Goal: Use online tool/utility: Utilize a website feature to perform a specific function

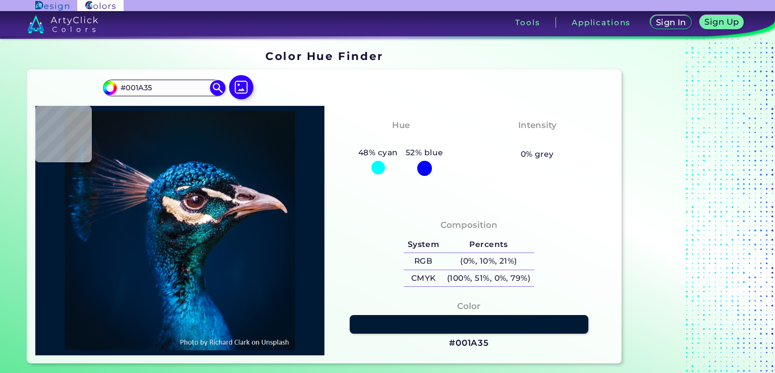
type input "#121d29"
type input "#121D29"
type input "#0b1316"
type input "#0B1316"
type input "#151617"
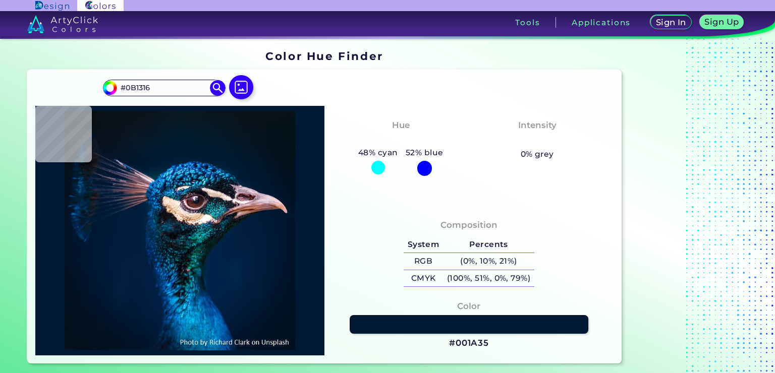
type input "#151617"
type input "#054540"
type input "#042d34"
type input "#042D34"
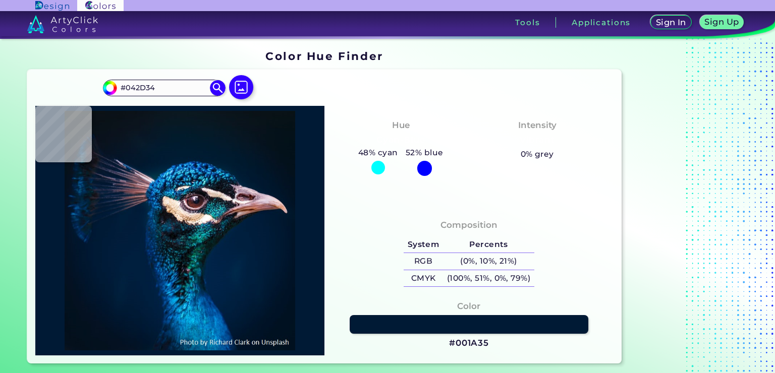
type input "#041c25"
type input "#041C25"
type input "#04253a"
type input "#04253A"
type input "#003362"
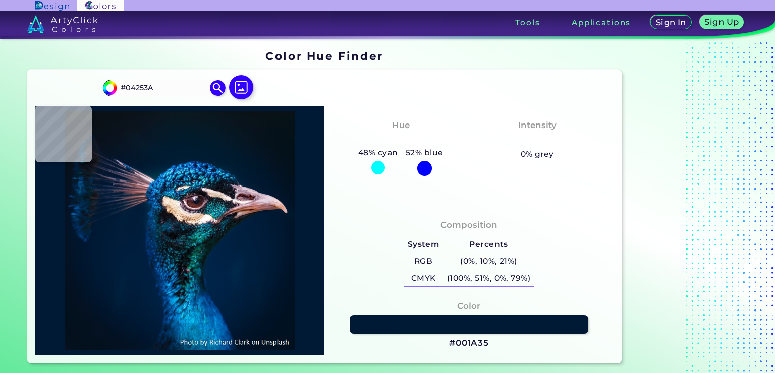
type input "#003362"
type input "#002452"
type input "#011e3d"
type input "#011E3D"
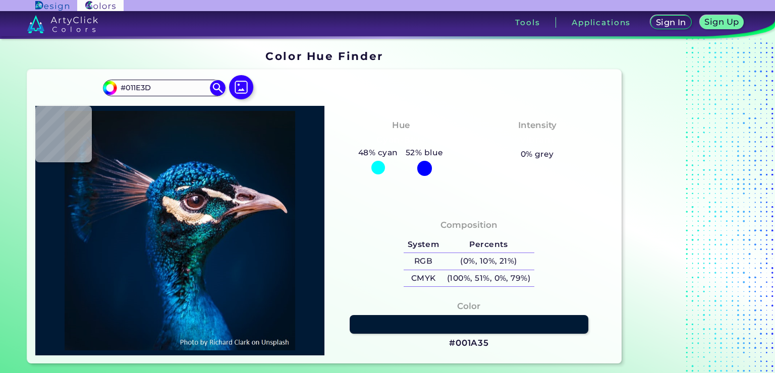
type input "#001d3b"
type input "#001D3B"
type input "#001f3c"
type input "#001F3C"
type input "#001f3e"
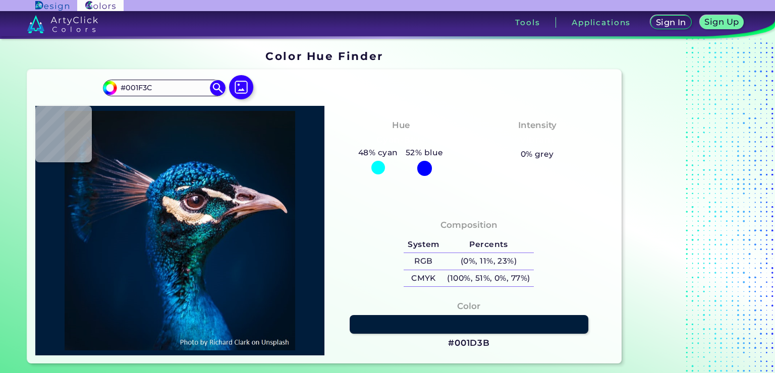
type input "#001F3E"
type input "#013161"
type input "#002851"
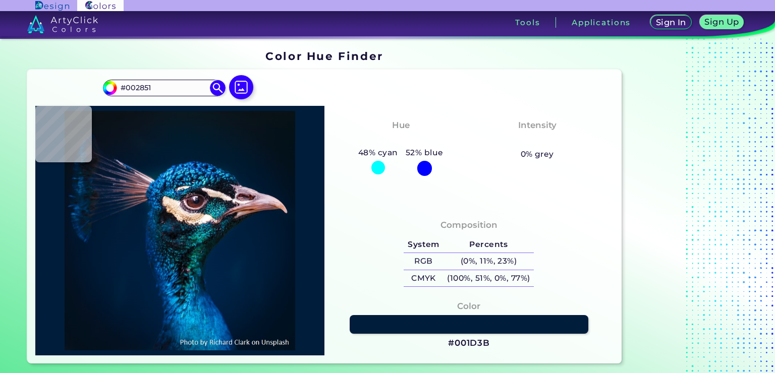
type input "#034681"
type input "#002f56"
type input "#002F56"
type input "#001727"
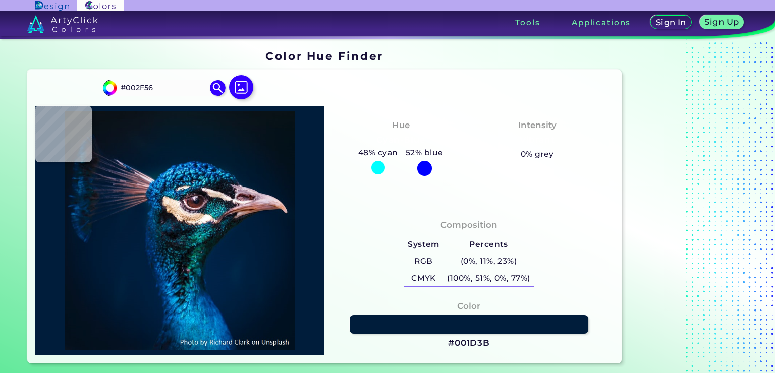
type input "#001727"
type input "#051219"
type input "#080b0f"
type input "#080B0F"
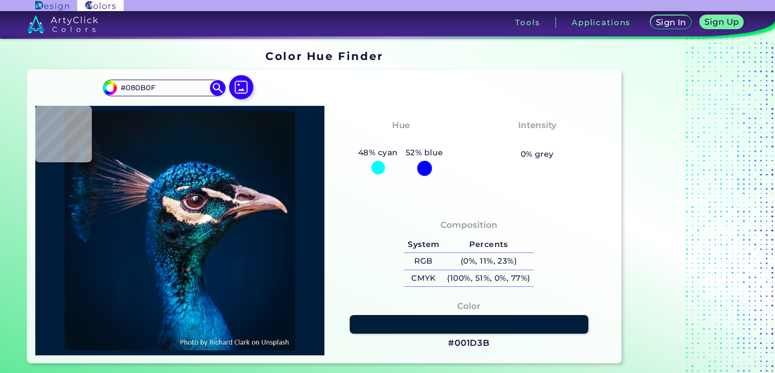
type input "#2b404d"
type input "#2B404D"
type input "#24575b"
type input "#24575B"
type input "#082431"
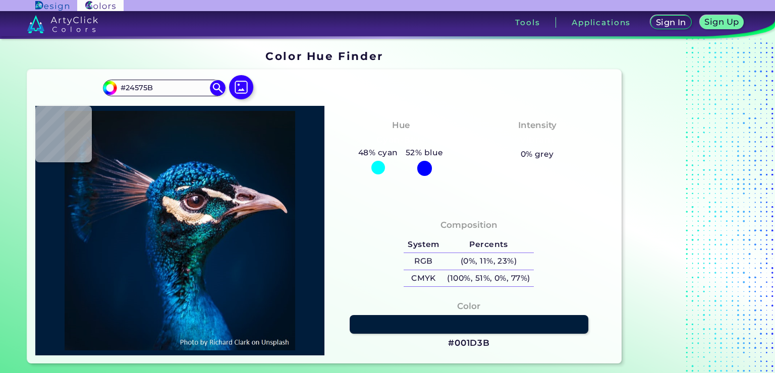
type input "#082431"
type input "#0b6668"
type input "#0B6668"
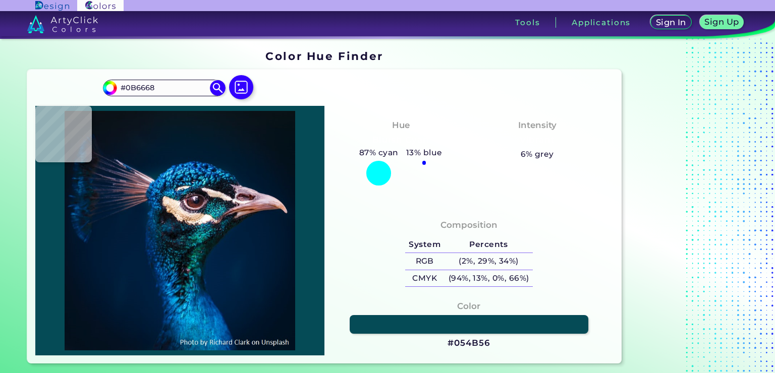
type input "#054b56"
type input "#054B56"
type input "#0e2934"
type input "#0E2934"
type input "#0a414a"
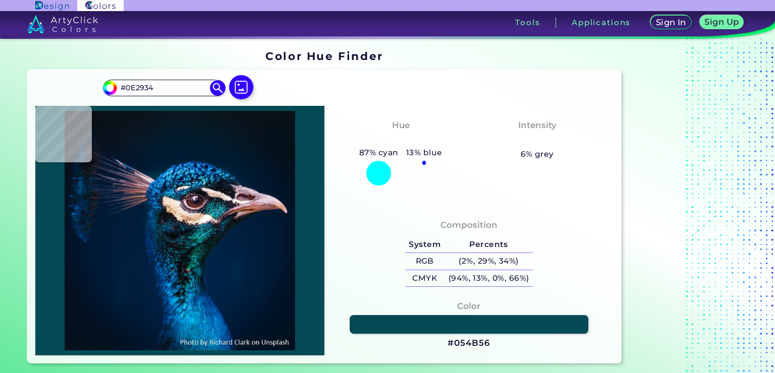
type input "#0A414A"
type input "#377276"
type input "#163f43"
type input "#163F43"
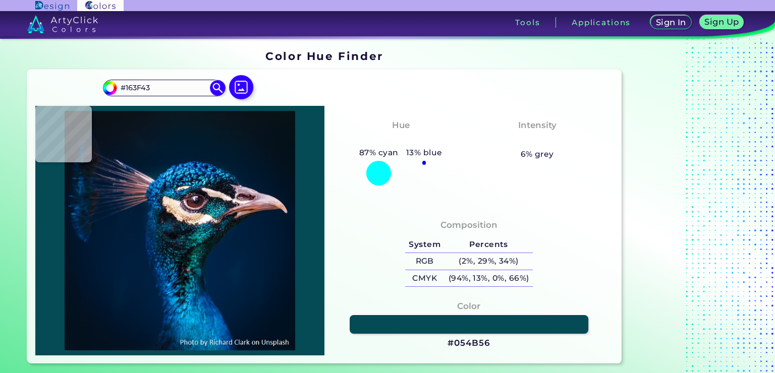
type input "#164655"
type input "#227f90"
type input "#227F90"
type input "#01374c"
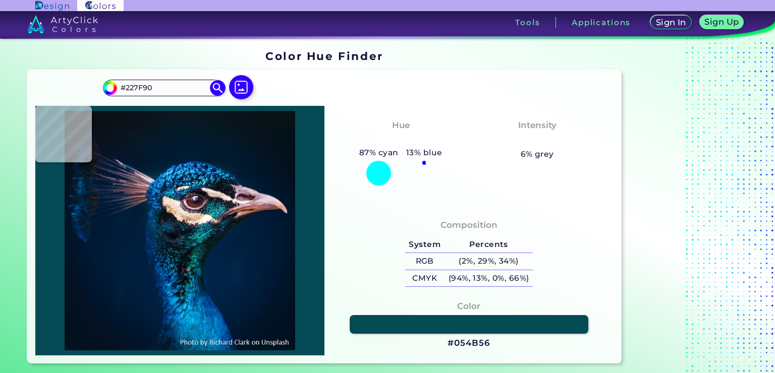
type input "#01374C"
type input "#245469"
type input "#8f797a"
type input "#8F797A"
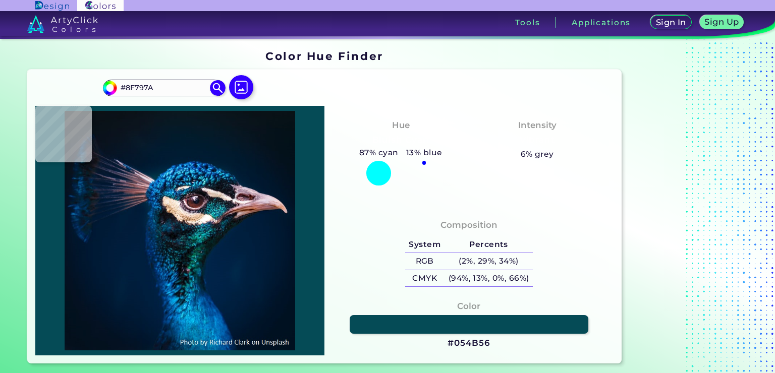
type input "#6f595f"
type input "#6F595F"
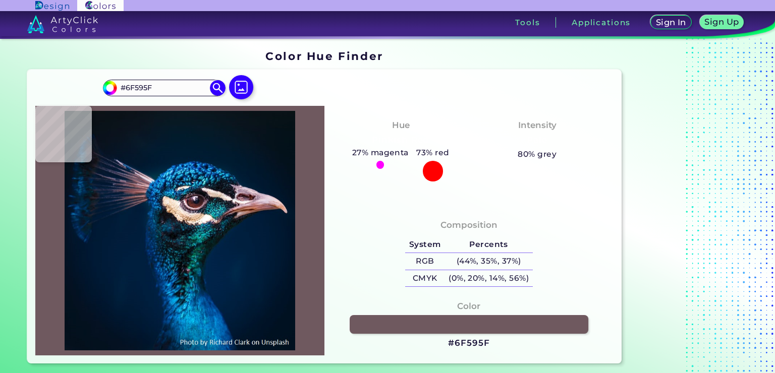
type input "#f6dbd5"
type input "#F6DBD5"
type input "#eacac4"
type input "#EACAC4"
type input "#859092"
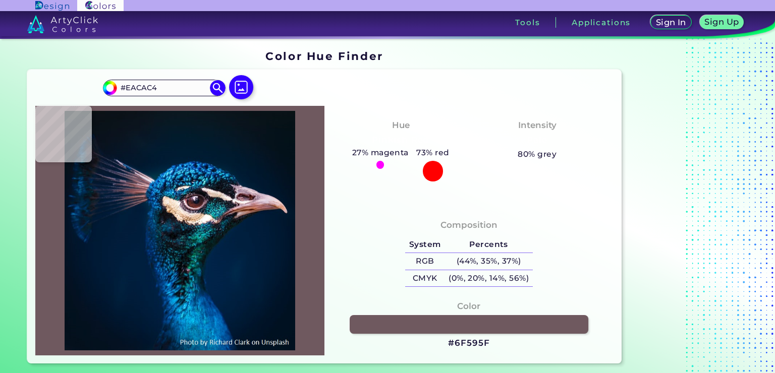
type input "#859092"
type input "#5b9295"
type input "#5B9295"
type input "#2b7e9a"
type input "#2B7E9A"
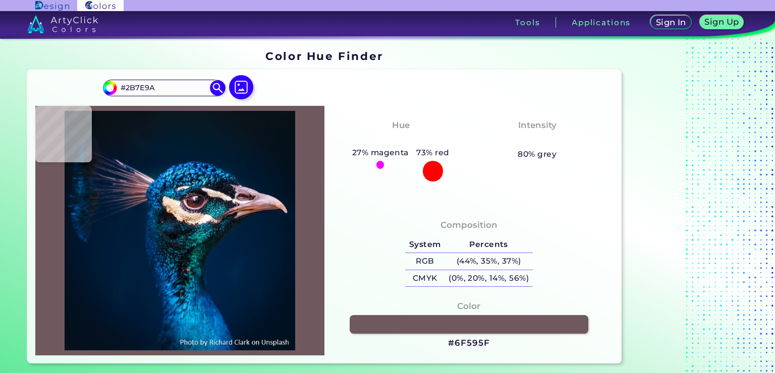
type input "#1a4a6a"
type input "#1A4A6A"
type input "#3e6189"
type input "#3E6189"
type input "#3a7caa"
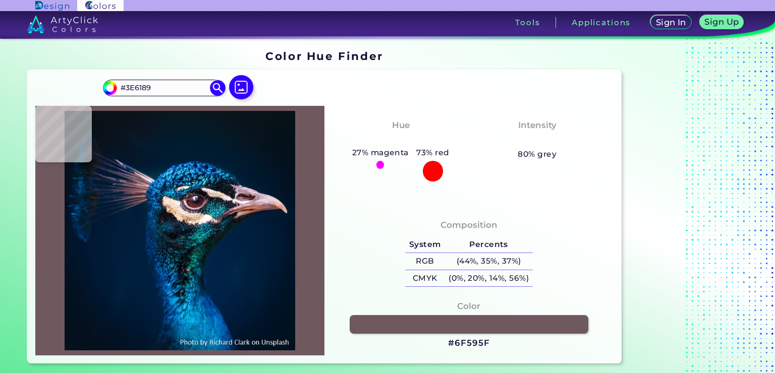
type input "#3A7CAA"
type input "#2f5b80"
type input "#2F5B80"
type input "#3b5f7e"
type input "#3B5F7E"
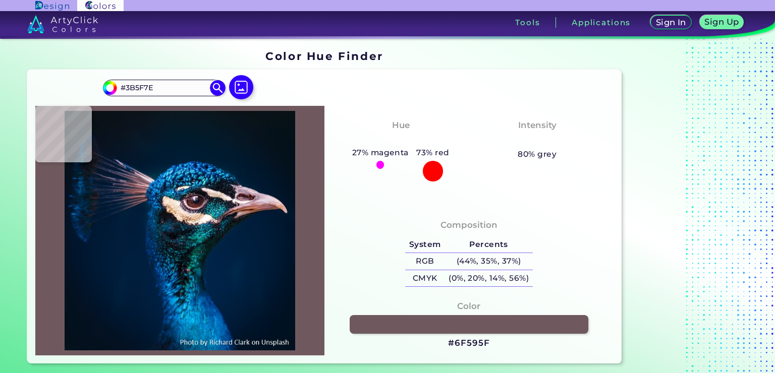
type input "#023541"
type input "#143852"
type input "#092239"
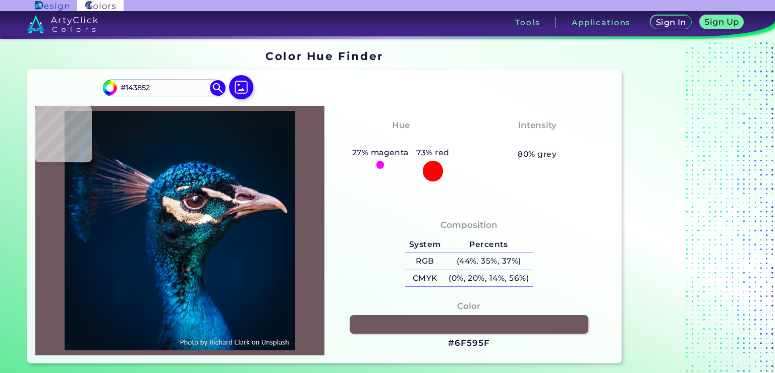
type input "#092239"
type input "#282934"
type input "#2b272f"
type input "#2B272F"
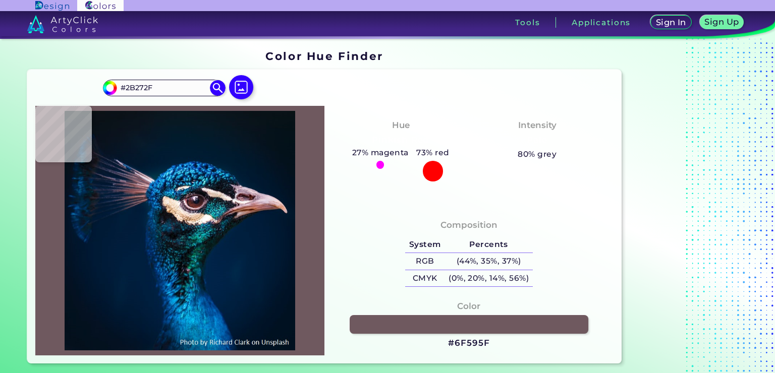
type input "#2f2025"
type input "#2F2025"
type input "#4d3c3f"
type input "#4D3C3F"
type input "#043b3f"
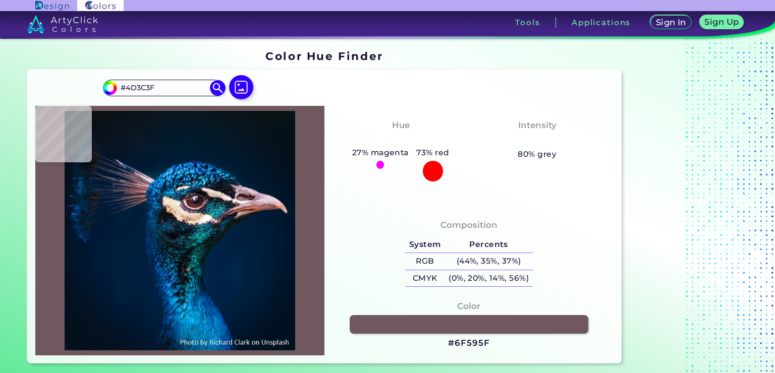
type input "#043B3F"
type input "#022f45"
type input "#022F45"
type input "#1a272f"
type input "#1A272F"
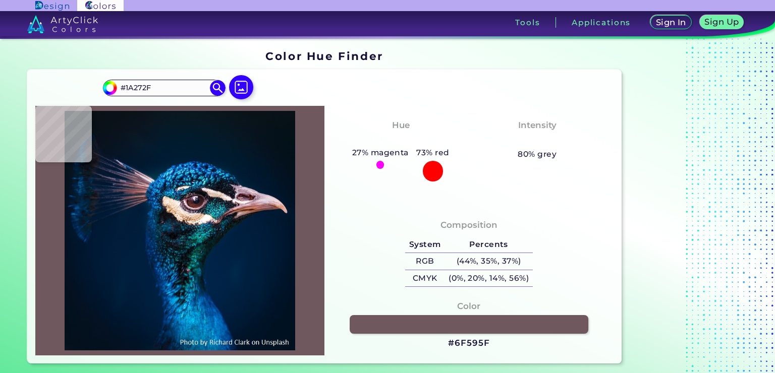
type input "#131012"
type input "#001d3d"
type input "#001D3D"
type input "#011c39"
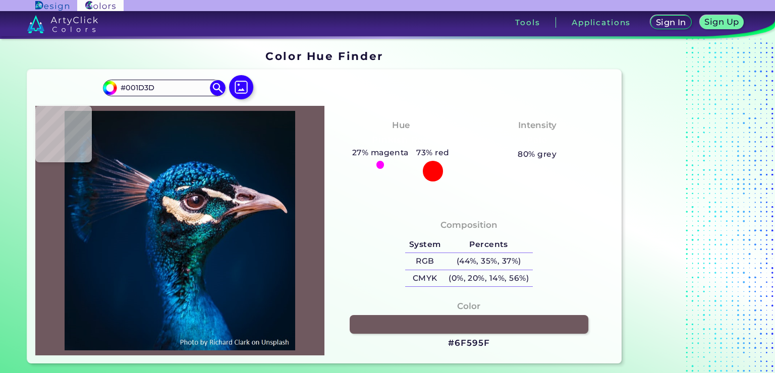
type input "#011C39"
type input "#011b36"
type input "#011B36"
type input "#001932"
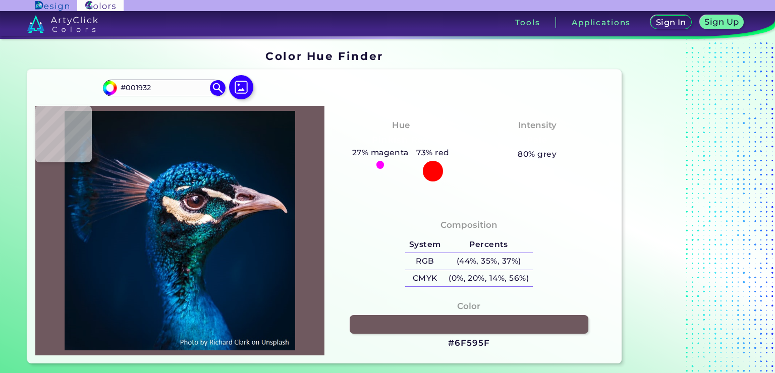
type input "#01172f"
type input "#01172F"
type input "#00162b"
type input "#00162B"
type input "#000000"
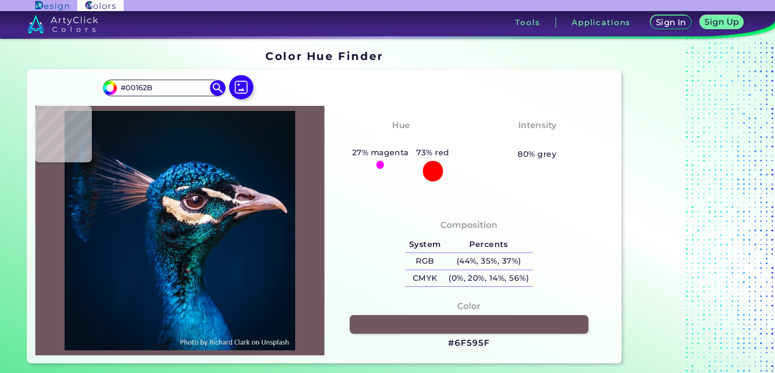
type input "#000000"
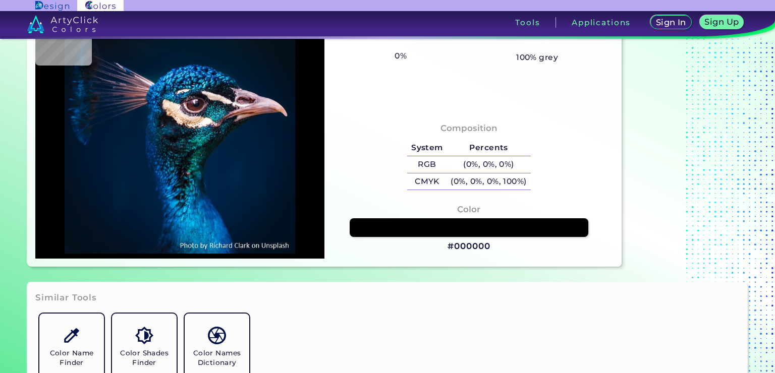
scroll to position [101, 0]
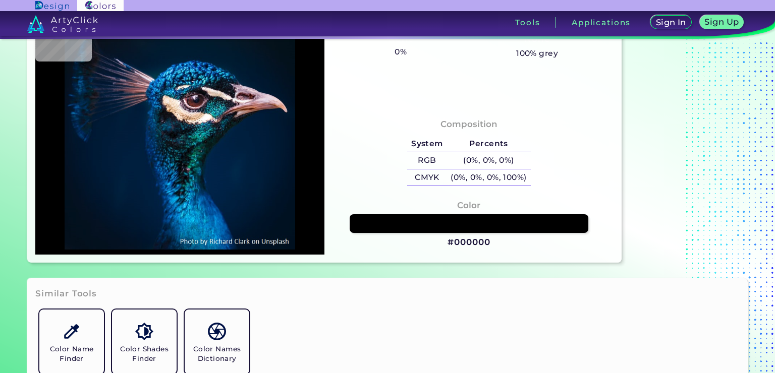
type input "#00142c"
type input "#00142C"
type input "#001932"
type input "#001b36"
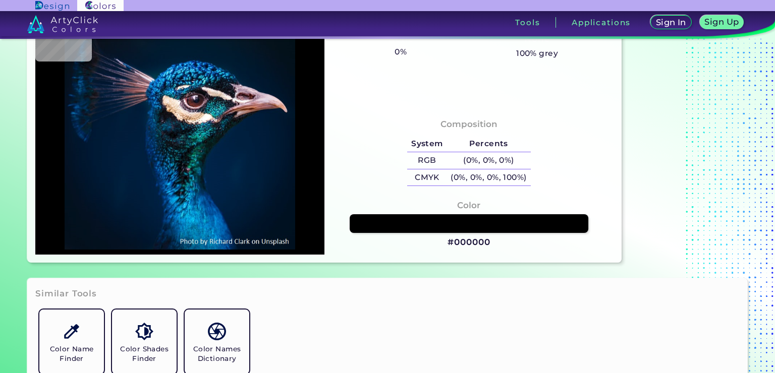
type input "#001B36"
type input "#0a1925"
type input "#0A1925"
type input "#796b76"
type input "#796B76"
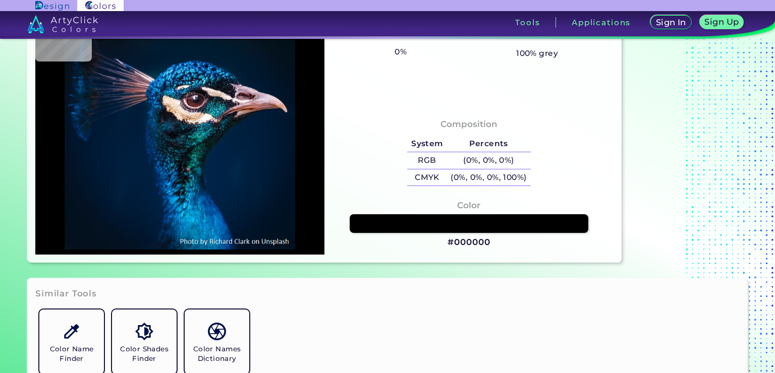
type input "#fdeee7"
type input "#FDEEE7"
type input "#f5e3d7"
type input "#F5E3D7"
type input "#060c16"
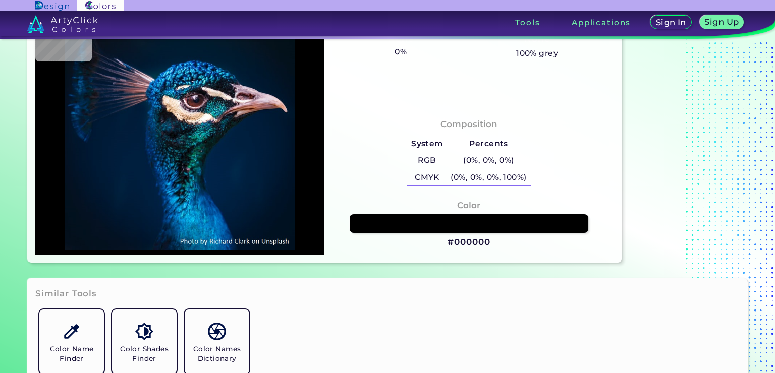
type input "#060C16"
type input "#269398"
type input "#012a43"
type input "#012A43"
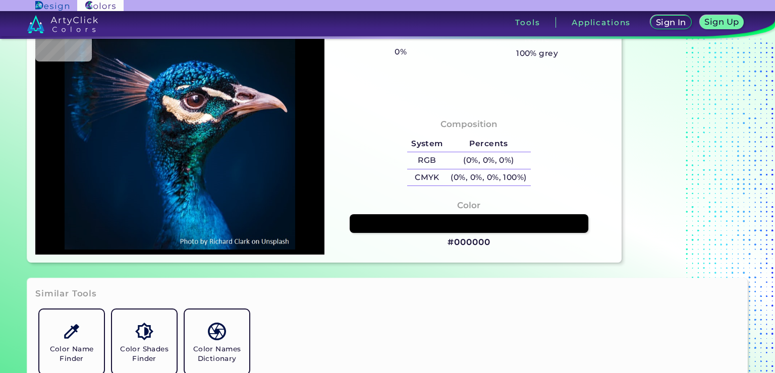
type input "#3cbae8"
type input "#3CBAE8"
type input "#00598c"
type input "#00598C"
type input "#135aa8"
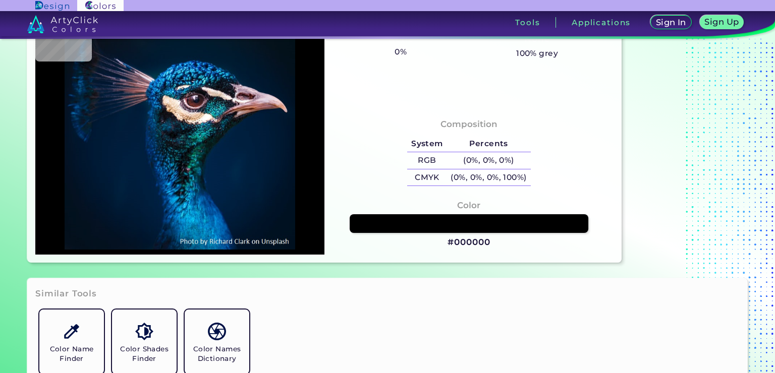
type input "#135AA8"
type input "#021e3f"
type input "#021E3F"
type input "#011d34"
type input "#011D34"
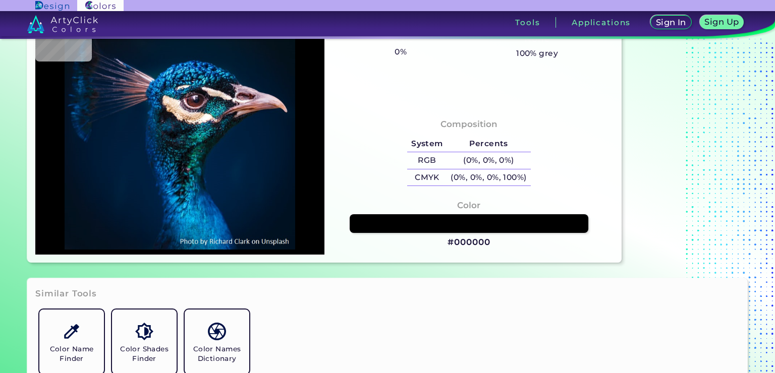
type input "#011b32"
type input "#011B32"
type input "#001a31"
type input "#001A31"
type input "#011b2f"
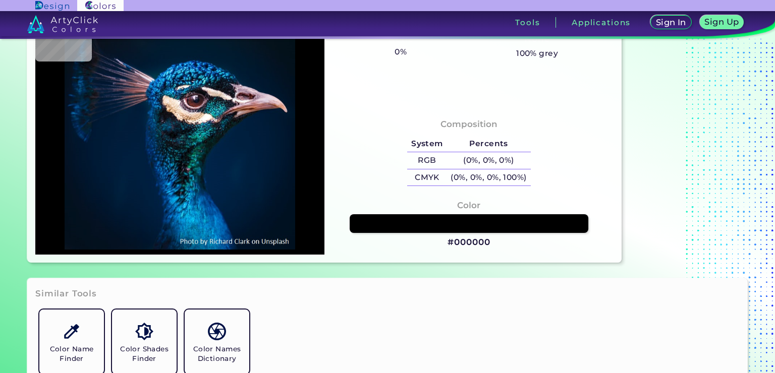
type input "#011B2F"
type input "#041a2f"
type input "#041A2F"
type input "#051a2b"
type input "#051A2B"
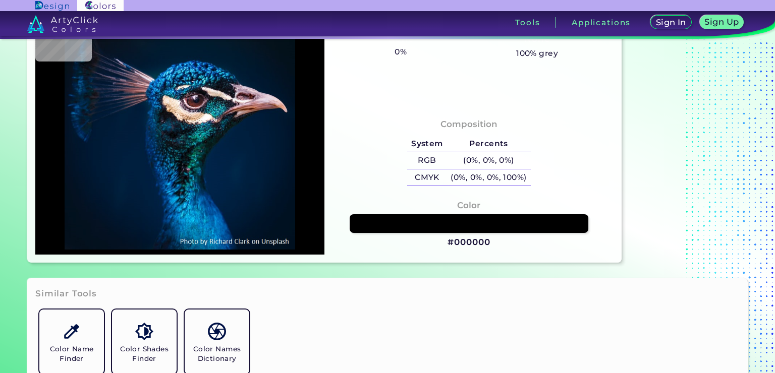
type input "#081929"
